Goal: Information Seeking & Learning: Learn about a topic

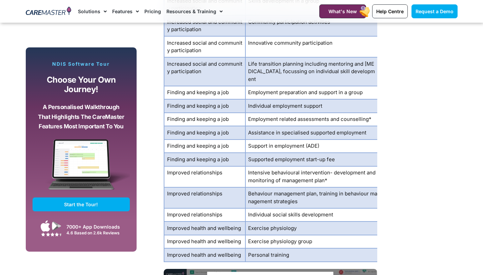
scroll to position [1695, 0]
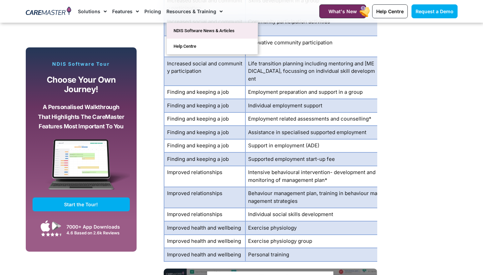
click at [187, 29] on link "NDIS Software News & Articles" at bounding box center [212, 31] width 91 height 16
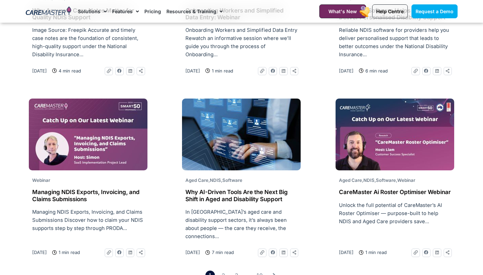
scroll to position [978, 0]
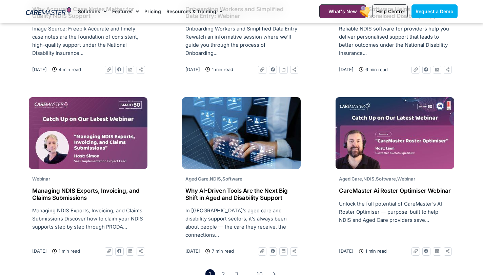
click at [358, 194] on h2 "CareMaster Ai Roster Optimiser Webinar" at bounding box center [395, 190] width 112 height 7
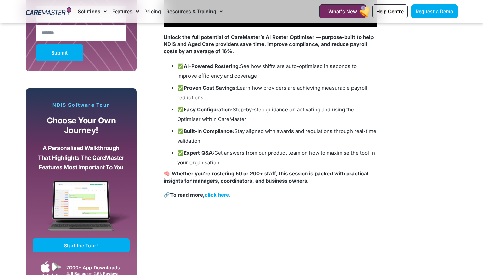
scroll to position [480, 0]
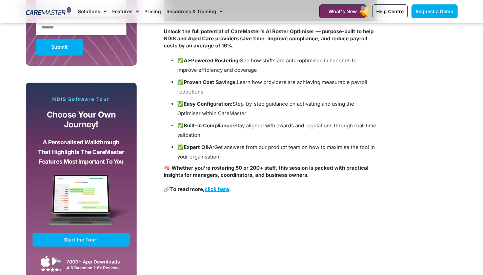
click at [151, 9] on link "Pricing" at bounding box center [152, 11] width 17 height 23
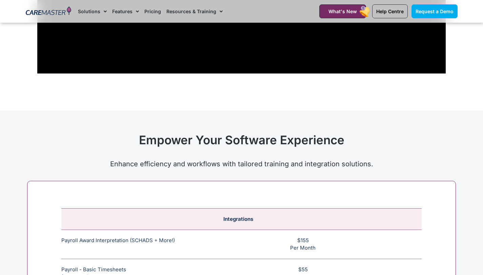
scroll to position [2482, 0]
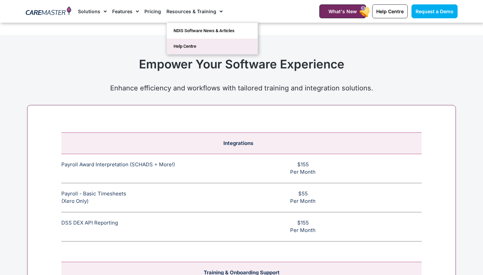
click at [182, 46] on link "Help Centre" at bounding box center [212, 47] width 91 height 16
